Goal: Find specific page/section: Find specific page/section

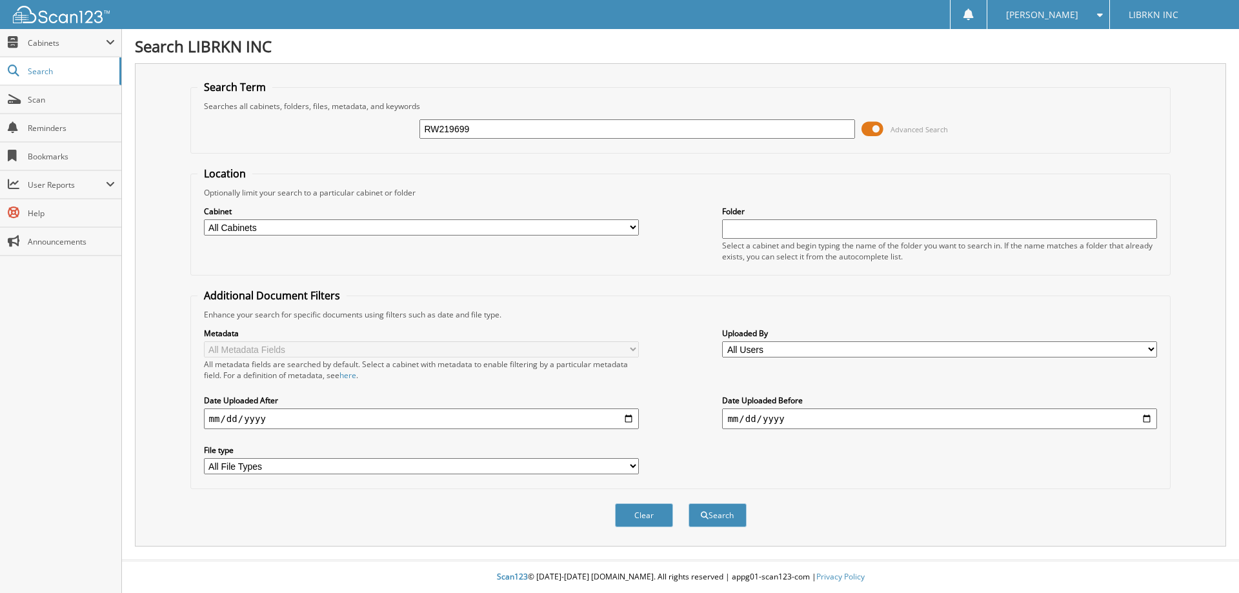
type input "RW219699"
click at [689, 503] on button "Search" at bounding box center [718, 515] width 58 height 24
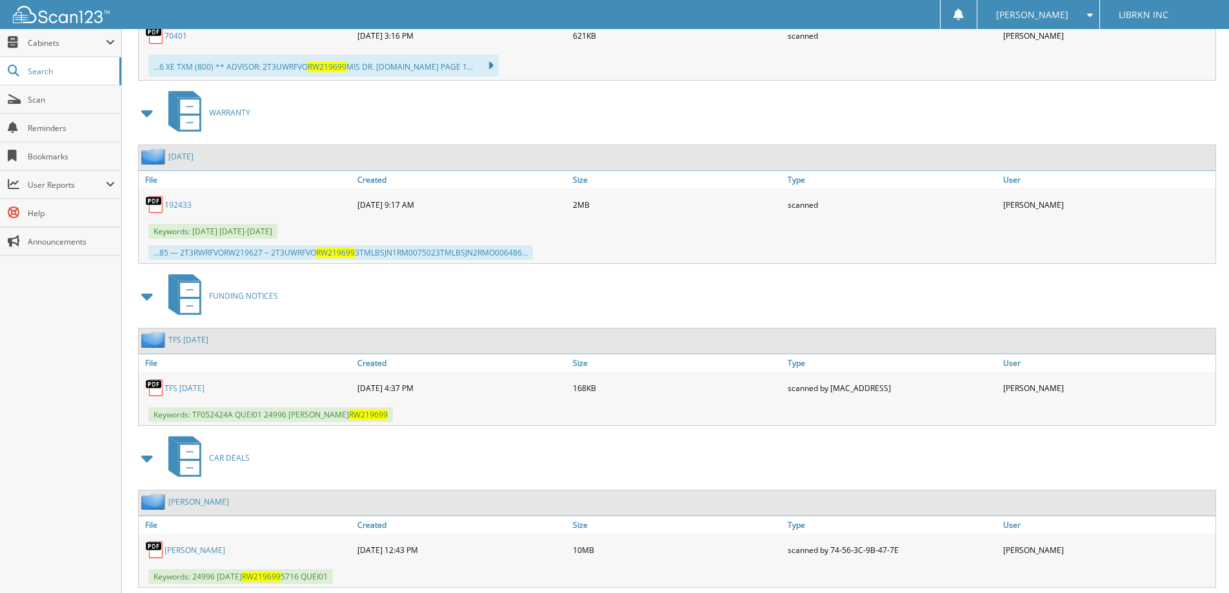
scroll to position [938, 0]
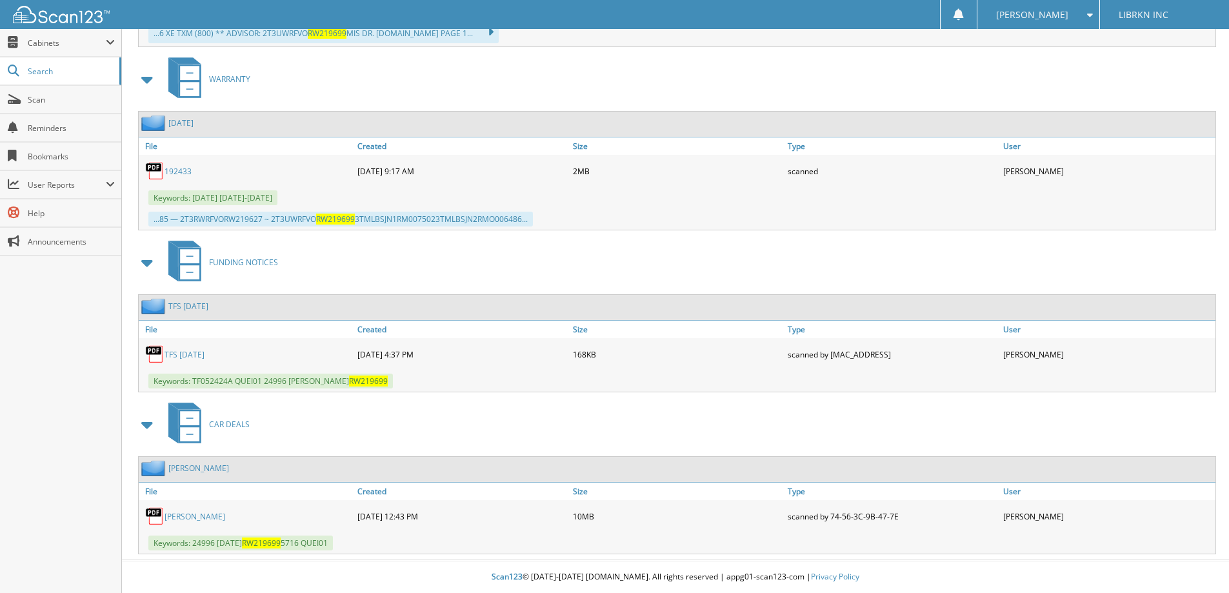
click at [181, 517] on link "[PERSON_NAME]" at bounding box center [195, 516] width 61 height 11
click at [188, 516] on link "[PERSON_NAME]" at bounding box center [195, 516] width 61 height 11
